Goal: Transaction & Acquisition: Obtain resource

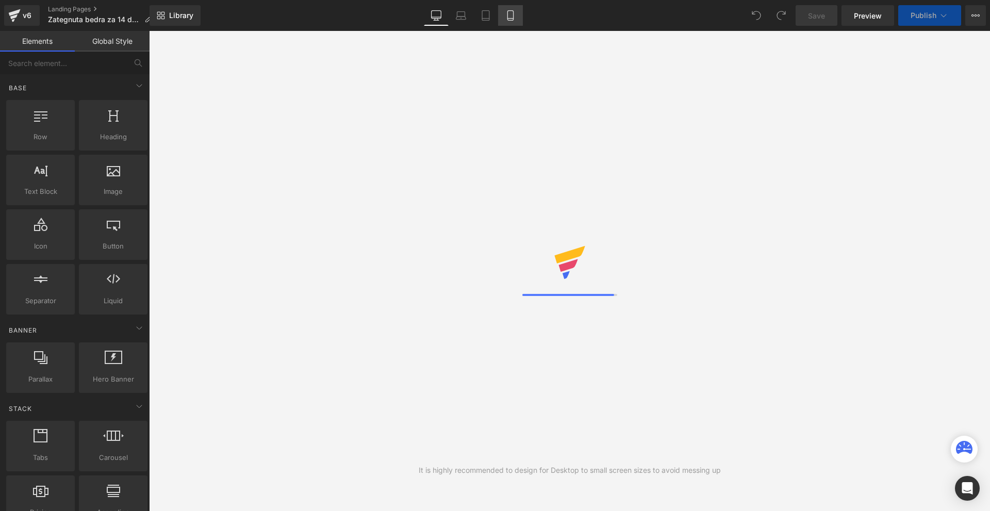
click at [504, 15] on link "Mobile" at bounding box center [510, 15] width 25 height 21
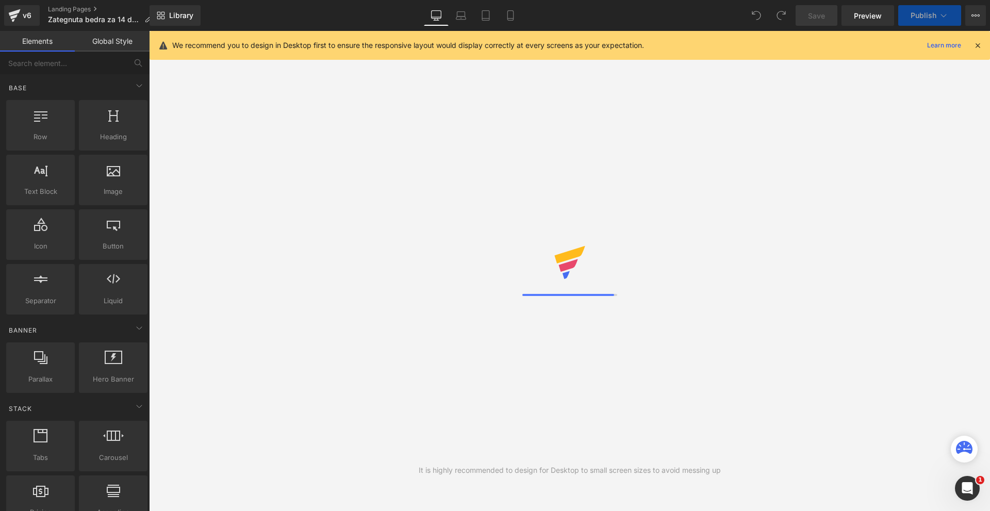
click at [979, 45] on icon at bounding box center [977, 45] width 9 height 9
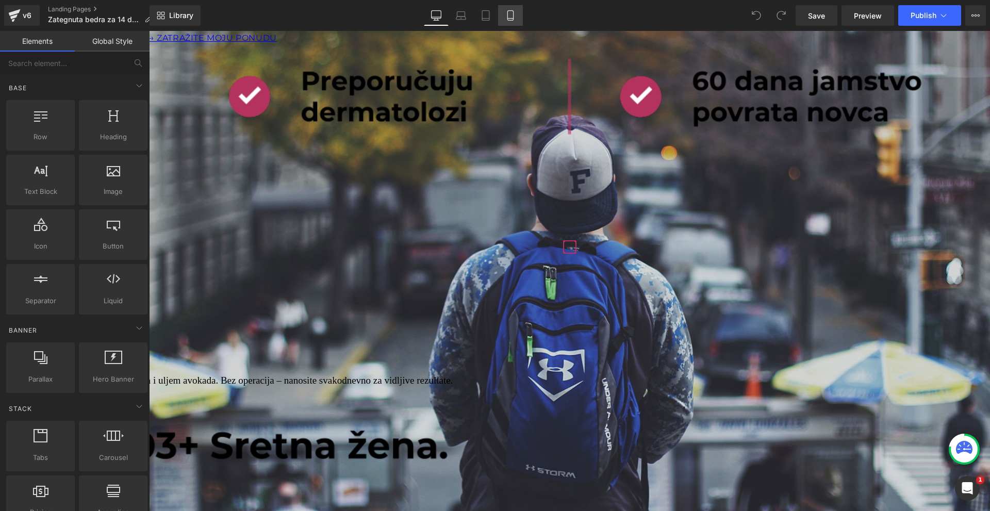
drag, startPoint x: 508, startPoint y: 11, endPoint x: 520, endPoint y: 15, distance: 12.4
click at [518, 13] on link "Mobile" at bounding box center [510, 15] width 25 height 21
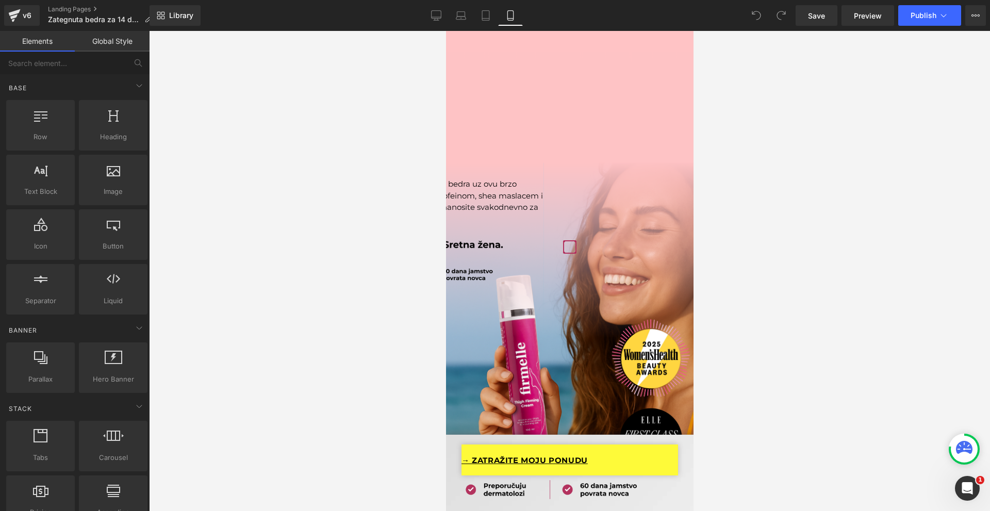
click at [641, 471] on link "→ ZATRAŽITE MOJU PONUDU" at bounding box center [569, 459] width 217 height 31
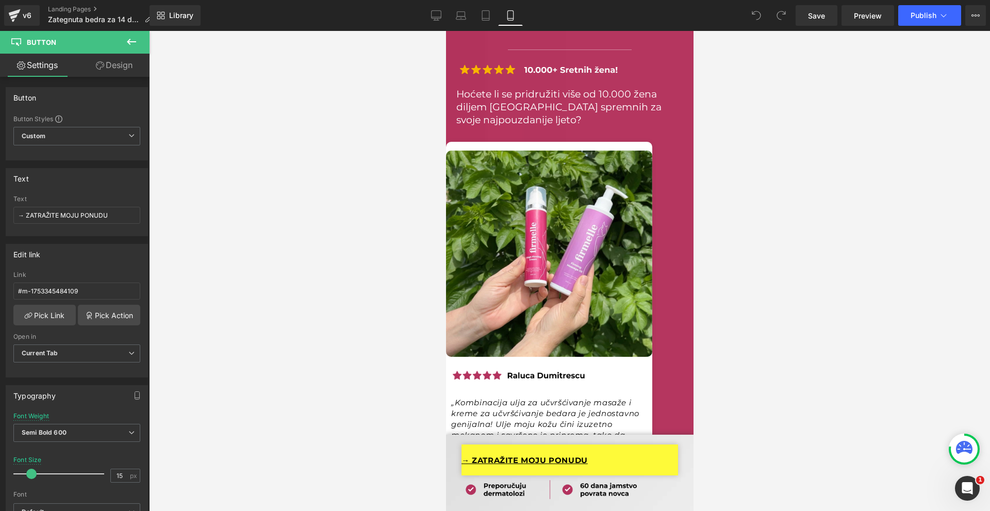
scroll to position [14574, 0]
click at [24, 21] on div "v6" at bounding box center [27, 15] width 13 height 13
